Goal: Information Seeking & Learning: Learn about a topic

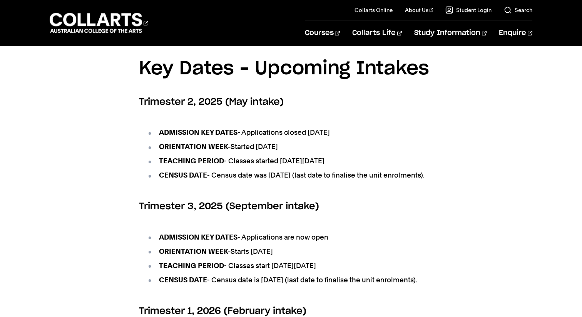
scroll to position [294, 0]
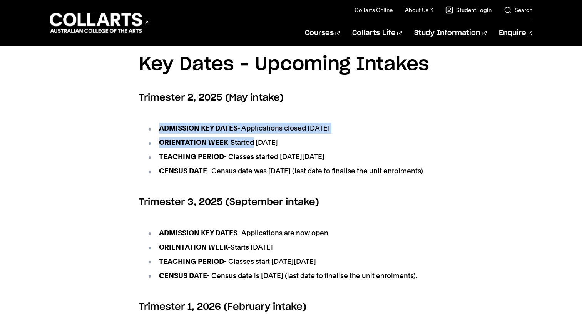
drag, startPoint x: 250, startPoint y: 110, endPoint x: 252, endPoint y: 139, distance: 28.6
click at [252, 139] on section "Key Dates – Upcoming Intakes Trimester 2, 2025 (May intake) ADMISSION KEY DATES…" at bounding box center [291, 268] width 304 height 460
click at [252, 139] on li "ORIENTATION WEEK- Started [DATE]" at bounding box center [295, 142] width 296 height 11
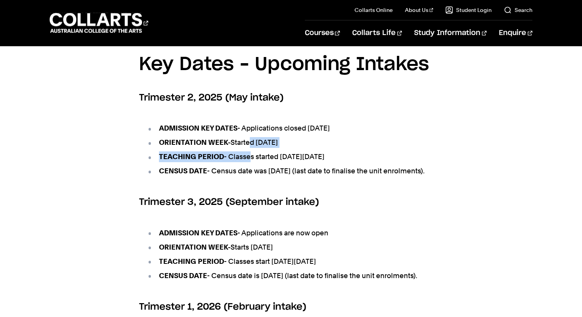
drag, startPoint x: 248, startPoint y: 137, endPoint x: 248, endPoint y: 155, distance: 17.3
click at [248, 155] on ul "ADMISSION KEY DATES - Applications closed [DATE] ORIENTATION WEEK- Started [DAT…" at bounding box center [291, 149] width 304 height 73
click at [248, 155] on li "TEACHING PERIOD - Classes started [DATE][DATE]" at bounding box center [295, 156] width 296 height 11
drag, startPoint x: 240, startPoint y: 155, endPoint x: 240, endPoint y: 183, distance: 28.5
click at [240, 182] on ul "ADMISSION KEY DATES - Applications closed [DATE] ORIENTATION WEEK- Started [DAT…" at bounding box center [291, 149] width 304 height 73
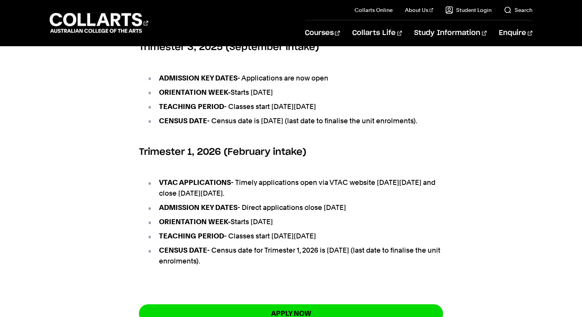
scroll to position [450, 0]
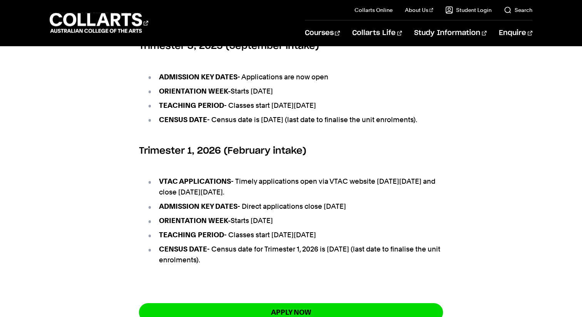
drag, startPoint x: 249, startPoint y: 160, endPoint x: 254, endPoint y: 209, distance: 48.7
click at [254, 209] on section "Key Dates – Upcoming Intakes Trimester 2, 2025 (May intake) ADMISSION KEY DATES…" at bounding box center [291, 112] width 304 height 460
click at [254, 197] on li "VTAC APPLICATIONS - Timely applications open via VTAC website [DATE][DATE] and …" at bounding box center [295, 187] width 296 height 22
drag, startPoint x: 330, startPoint y: 212, endPoint x: 321, endPoint y: 202, distance: 13.3
click at [321, 197] on li "VTAC APPLICATIONS - Timely applications open via VTAC website [DATE][DATE] and …" at bounding box center [295, 187] width 296 height 22
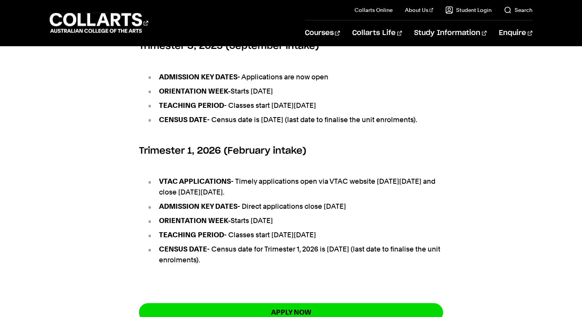
click at [321, 197] on li "VTAC APPLICATIONS - Timely applications open via VTAC website [DATE][DATE] and …" at bounding box center [295, 187] width 296 height 22
drag, startPoint x: 322, startPoint y: 192, endPoint x: 321, endPoint y: 211, distance: 18.9
click at [321, 211] on ul "VTAC APPLICATIONS - Timely applications open via VTAC website [DATE][DATE] and …" at bounding box center [291, 220] width 304 height 109
click at [321, 197] on li "VTAC APPLICATIONS - Timely applications open via VTAC website [DATE][DATE] and …" at bounding box center [295, 187] width 296 height 22
